Goal: Task Accomplishment & Management: Manage account settings

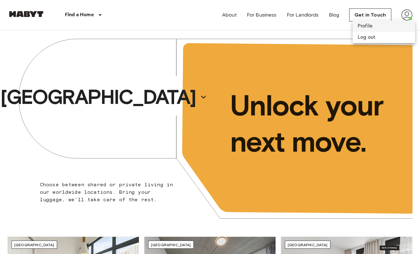
click at [377, 26] on li "Profile" at bounding box center [384, 26] width 62 height 11
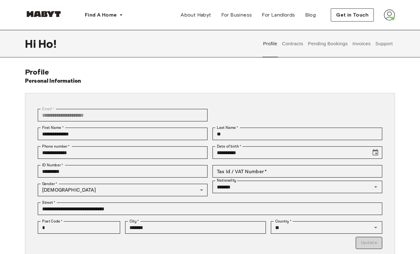
click at [338, 50] on button "Pending Bookings" at bounding box center [328, 43] width 42 height 27
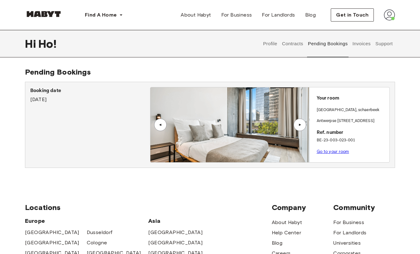
click at [366, 45] on button "Invoices" at bounding box center [362, 43] width 20 height 27
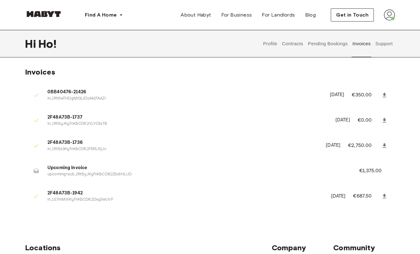
click at [385, 195] on icon at bounding box center [385, 196] width 4 height 4
drag, startPoint x: 355, startPoint y: 170, endPoint x: 392, endPoint y: 172, distance: 37.2
click at [392, 172] on li "Upcoming Invoice upcoming+sub_1Rt6yJKyfnKbCD62ZbdiHLUD €1,375.00" at bounding box center [210, 171] width 370 height 22
click at [383, 44] on button "Support" at bounding box center [384, 43] width 19 height 27
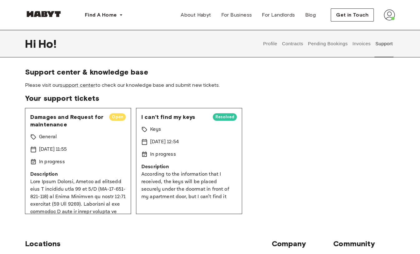
click at [117, 117] on span "Open" at bounding box center [117, 117] width 17 height 6
click at [117, 118] on span "Open" at bounding box center [117, 117] width 17 height 6
click at [224, 118] on span "Resolved" at bounding box center [225, 117] width 24 height 6
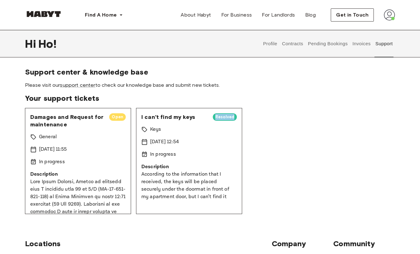
click at [224, 119] on span "Resolved" at bounding box center [225, 117] width 24 height 6
click at [133, 97] on span "Your support tickets" at bounding box center [210, 98] width 370 height 9
click at [269, 46] on button "Profile" at bounding box center [271, 43] width 16 height 27
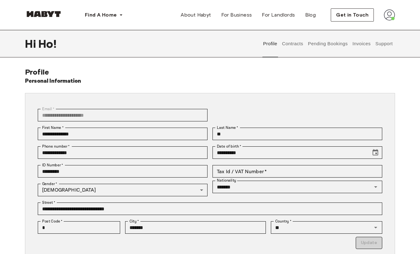
click at [50, 11] on img at bounding box center [43, 14] width 37 height 6
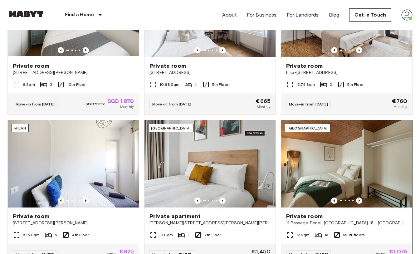
scroll to position [389, 0]
